Goal: Transaction & Acquisition: Purchase product/service

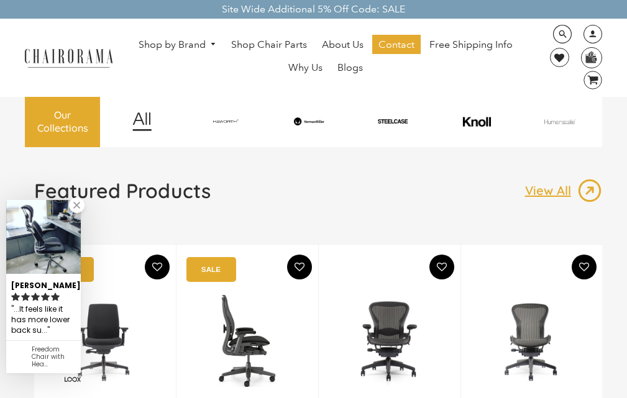
click at [201, 389] on img at bounding box center [247, 340] width 92 height 155
